Goal: Transaction & Acquisition: Download file/media

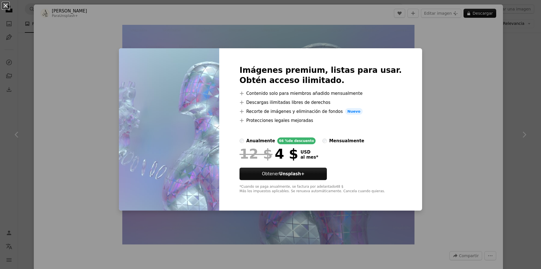
click at [6, 6] on button "An X shape" at bounding box center [5, 5] width 7 height 7
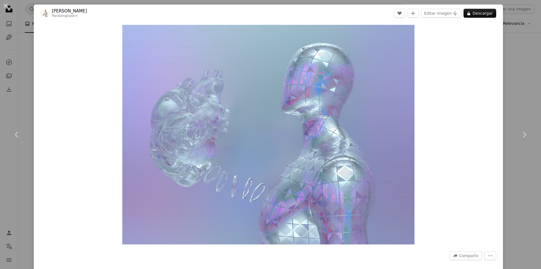
click at [6, 6] on button "An X shape" at bounding box center [5, 5] width 7 height 7
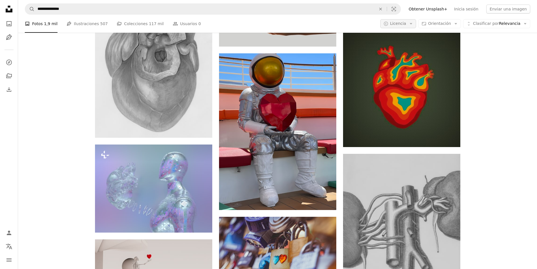
click at [414, 24] on icon "Arrow down" at bounding box center [411, 23] width 5 height 5
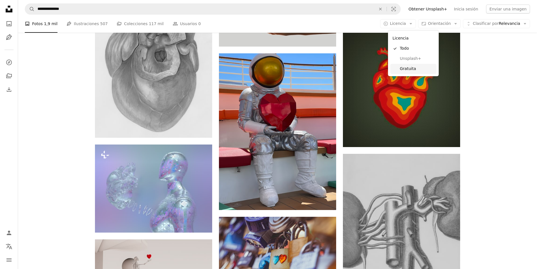
click at [410, 69] on span "Gratuita" at bounding box center [417, 69] width 34 height 6
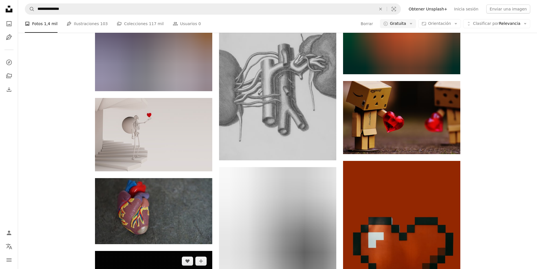
scroll to position [1007, 0]
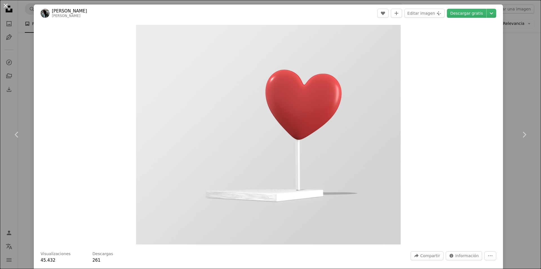
click at [5, 5] on button "An X shape" at bounding box center [5, 5] width 7 height 7
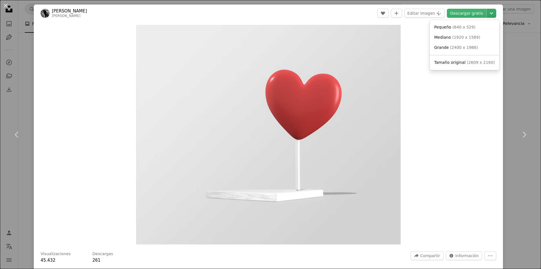
click at [489, 12] on icon "Chevron down" at bounding box center [491, 13] width 9 height 7
click at [454, 36] on span "( 1920 x 1589 )" at bounding box center [467, 37] width 28 height 5
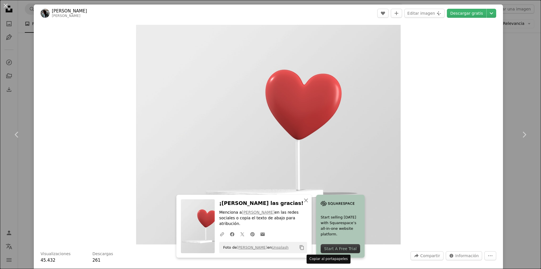
click at [305, 247] on icon "Copy content" at bounding box center [302, 247] width 5 height 5
click at [7, 5] on button "An X shape" at bounding box center [5, 5] width 7 height 7
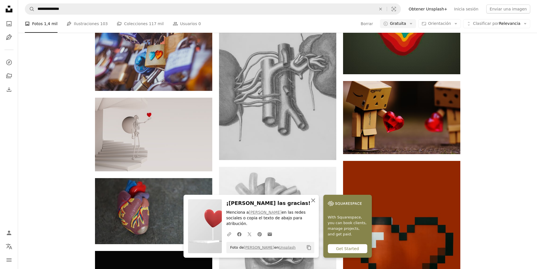
click at [315, 202] on icon "button" at bounding box center [313, 200] width 4 height 4
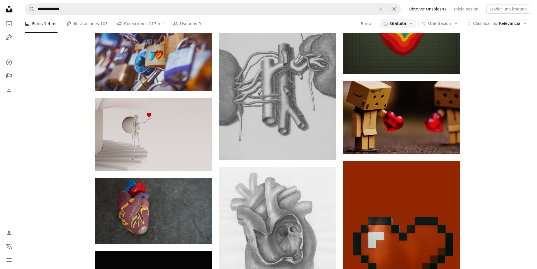
click at [285, 25] on div "A photo Fotos 1,4 mil Pen Tool Ilustraciones 103 A stack of folders Colecciones…" at bounding box center [278, 24] width 506 height 18
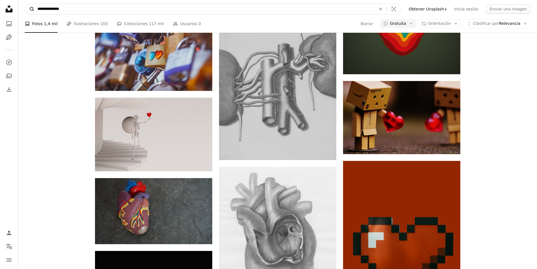
drag, startPoint x: 67, startPoint y: 9, endPoint x: 30, endPoint y: 6, distance: 37.3
click at [30, 6] on form "**********" at bounding box center [213, 8] width 376 height 11
type input "**********"
click at [25, 4] on button "A magnifying glass" at bounding box center [30, 9] width 10 height 11
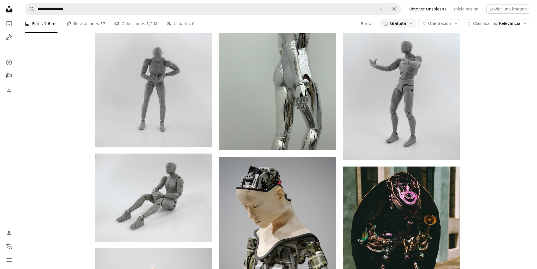
scroll to position [3976, 0]
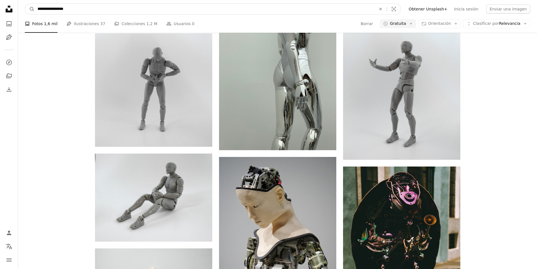
drag, startPoint x: 81, startPoint y: 14, endPoint x: 43, endPoint y: 8, distance: 38.4
click at [43, 8] on input "**********" at bounding box center [205, 9] width 340 height 11
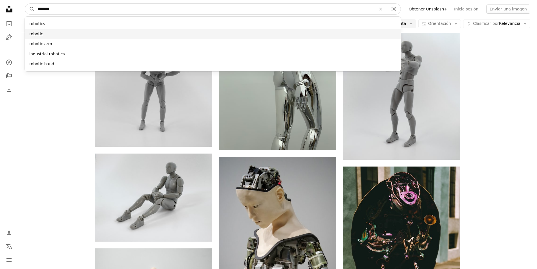
type input "********"
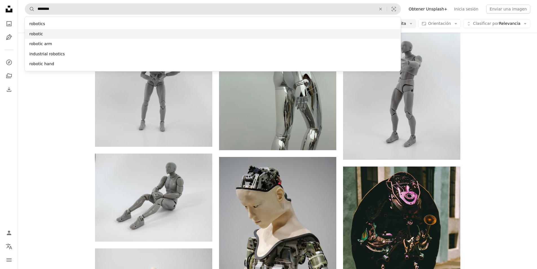
click at [46, 32] on div "robotic" at bounding box center [213, 34] width 376 height 10
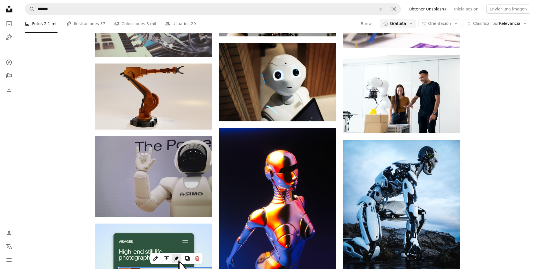
scroll to position [2877, 0]
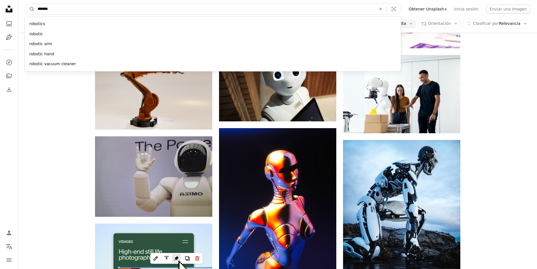
drag, startPoint x: 52, startPoint y: 9, endPoint x: 38, endPoint y: 8, distance: 14.1
click at [38, 8] on input "*******" at bounding box center [205, 9] width 340 height 11
click at [53, 10] on input "*******" at bounding box center [205, 9] width 340 height 11
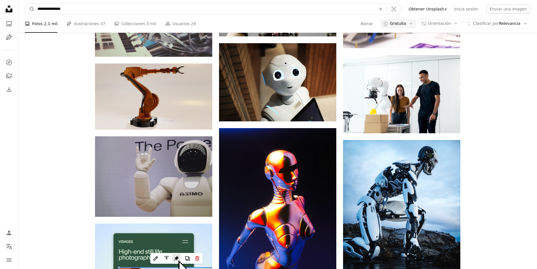
type input "**********"
click button "A magnifying glass" at bounding box center [30, 9] width 10 height 11
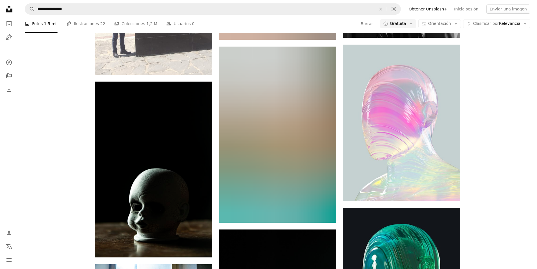
scroll to position [2538, 0]
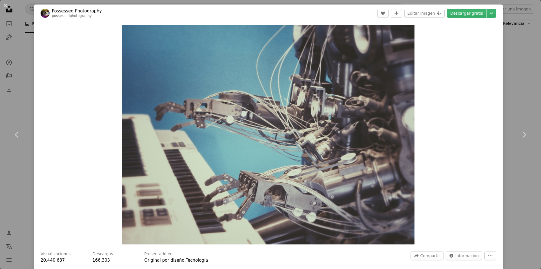
drag, startPoint x: 477, startPoint y: 83, endPoint x: 475, endPoint y: 80, distance: 4.1
click at [476, 83] on div "Zoom in" at bounding box center [269, 134] width 470 height 225
click at [7, 5] on button "An X shape" at bounding box center [5, 5] width 7 height 7
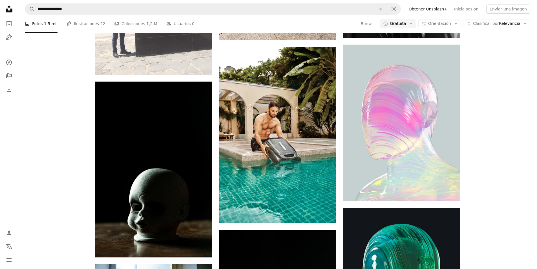
scroll to position [4484, 0]
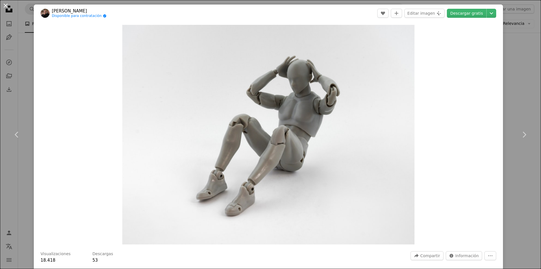
click at [7, 5] on button "An X shape" at bounding box center [5, 5] width 7 height 7
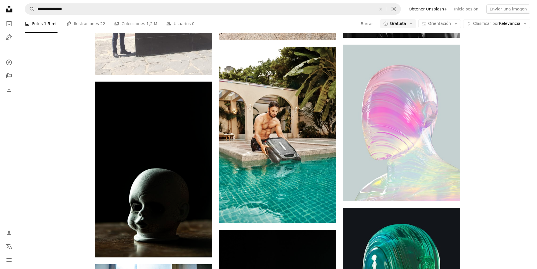
scroll to position [4484, 0]
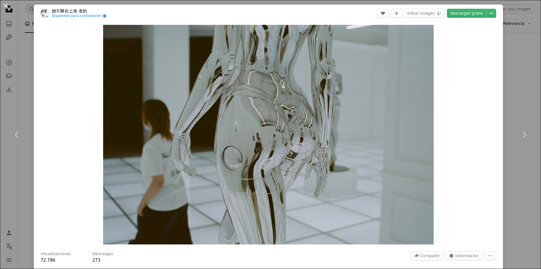
click at [8, 7] on button "An X shape" at bounding box center [5, 5] width 7 height 7
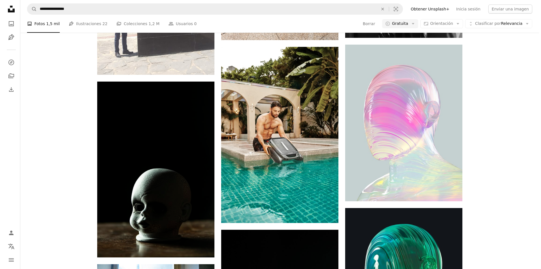
scroll to position [4738, 0]
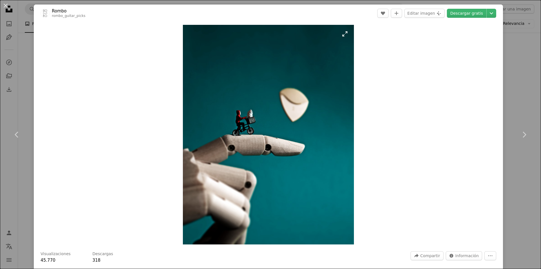
click at [328, 139] on img "Ampliar en esta imagen" at bounding box center [268, 134] width 171 height 219
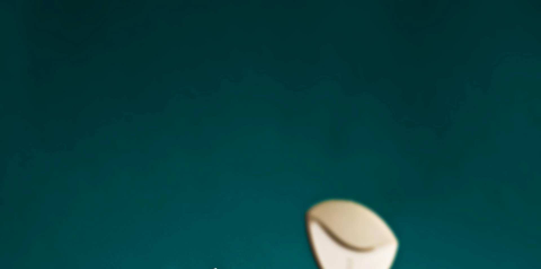
scroll to position [207, 0]
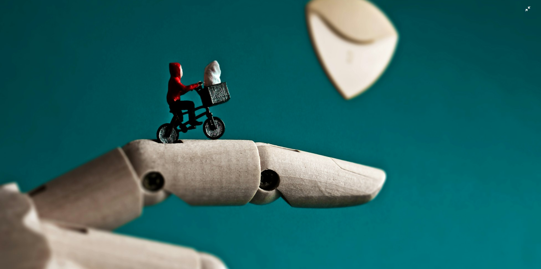
click at [526, 11] on img "Reducir el zoom en esta imagen" at bounding box center [271, 139] width 542 height 694
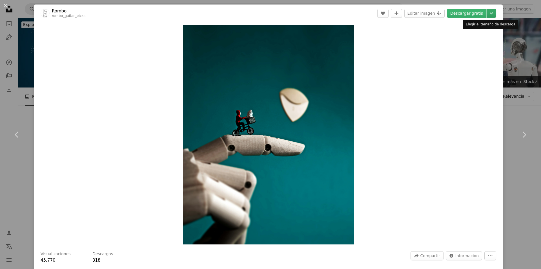
click at [490, 14] on icon "Elegir el tamaño de descarga" at bounding box center [491, 13] width 3 height 2
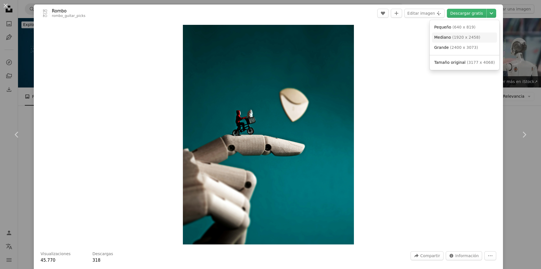
click at [450, 39] on span "Mediano" at bounding box center [443, 37] width 17 height 5
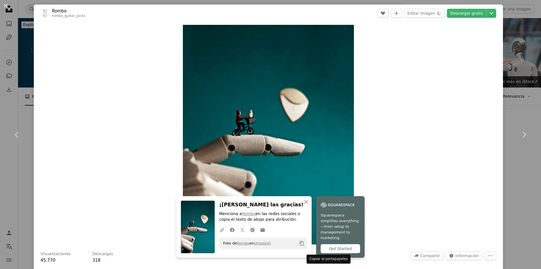
click at [305, 246] on icon "Copy content" at bounding box center [302, 243] width 5 height 5
click at [358, 129] on div "Zoom in" at bounding box center [269, 134] width 470 height 225
click at [6, 5] on button "An X shape" at bounding box center [5, 5] width 7 height 7
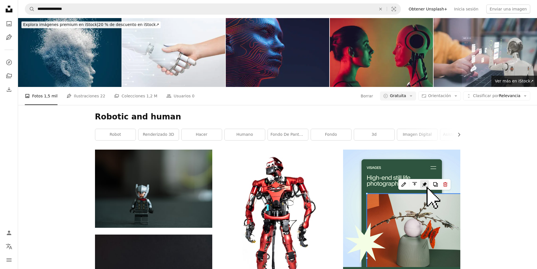
scroll to position [5189, 0]
click at [8, 260] on icon "Menú" at bounding box center [8, 259] width 5 height 3
click at [11, 232] on icon "Person" at bounding box center [9, 232] width 7 height 7
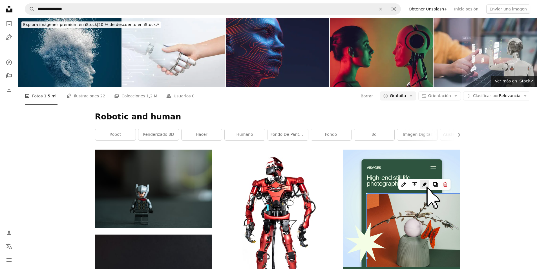
scroll to position [4823, 0]
